Goal: Find specific page/section: Find specific page/section

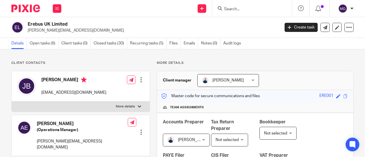
click at [259, 8] on input "Search" at bounding box center [249, 9] width 51 height 5
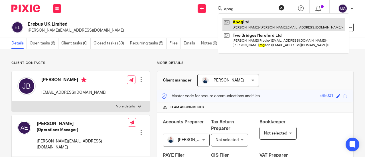
type input "apog"
click at [258, 22] on link at bounding box center [284, 24] width 122 height 13
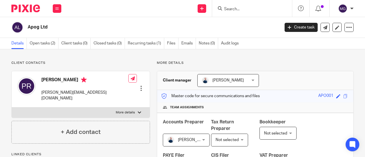
drag, startPoint x: 51, startPoint y: 29, endPoint x: 27, endPoint y: 30, distance: 24.0
click at [27, 30] on div "Apog Ltd" at bounding box center [143, 27] width 265 height 12
copy h2 "Apog Ltd"
